Goal: Task Accomplishment & Management: Manage account settings

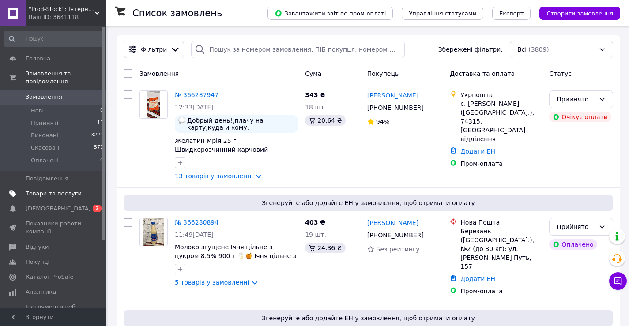
click at [54, 190] on link "Товари та послуги" at bounding box center [54, 193] width 109 height 15
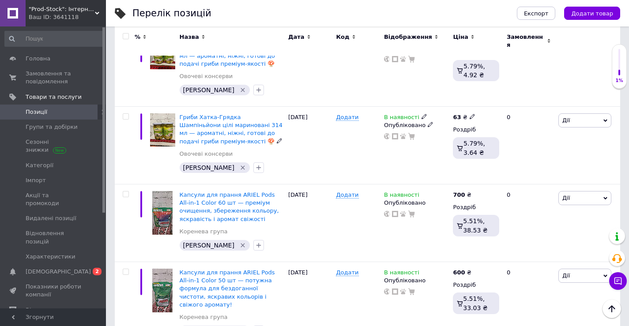
scroll to position [176, 0]
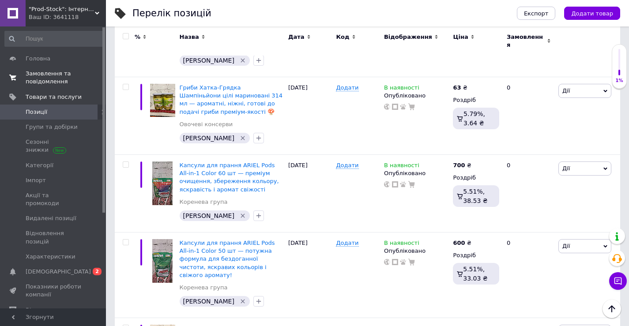
click at [51, 75] on span "Замовлення та повідомлення" at bounding box center [54, 78] width 56 height 16
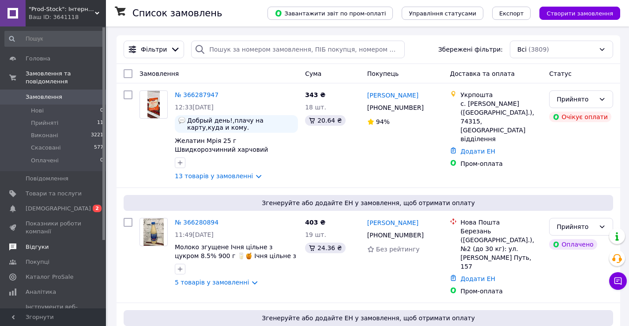
click at [71, 243] on span "Відгуки" at bounding box center [54, 247] width 56 height 8
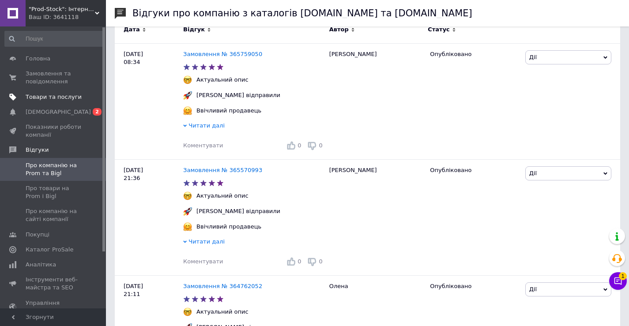
scroll to position [88, 0]
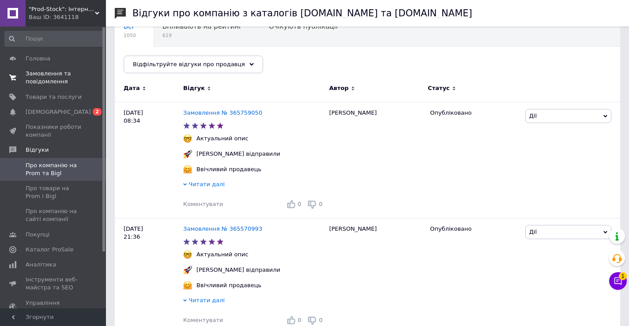
click at [49, 78] on span "Замовлення та повідомлення" at bounding box center [54, 78] width 56 height 16
